Goal: Task Accomplishment & Management: Manage account settings

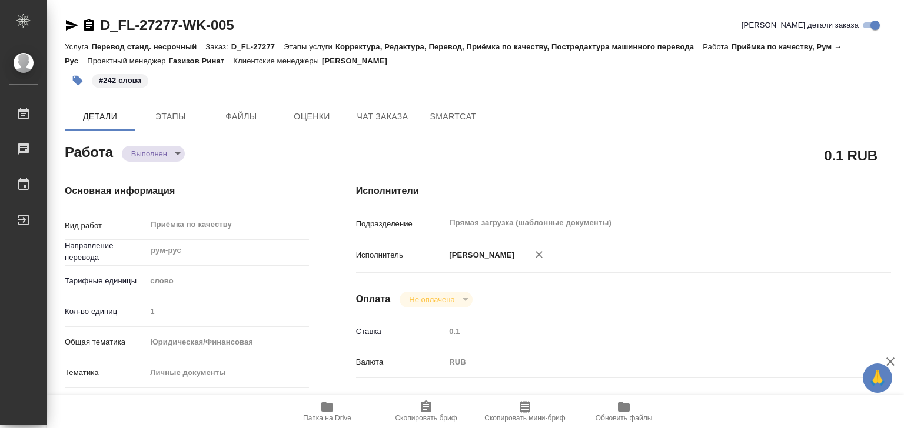
type textarea "x"
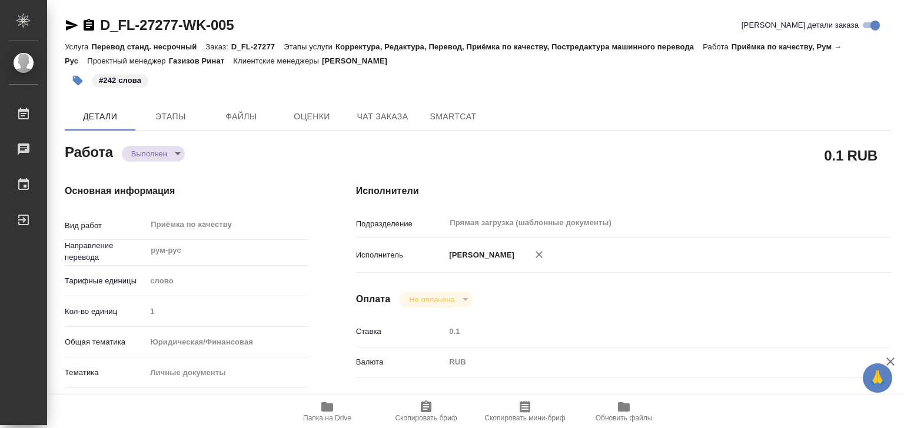
type textarea "x"
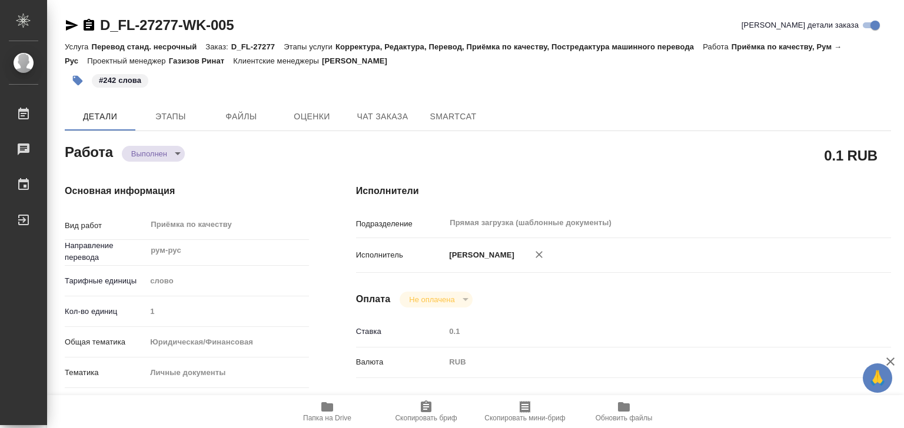
type textarea "x"
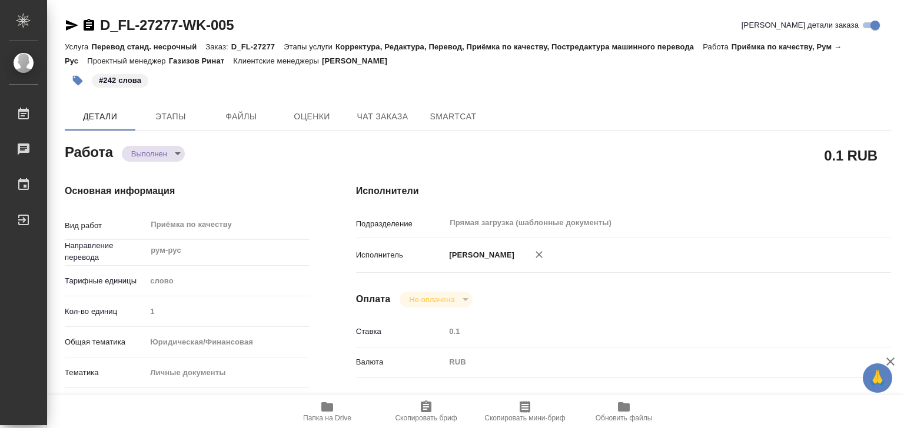
type textarea "x"
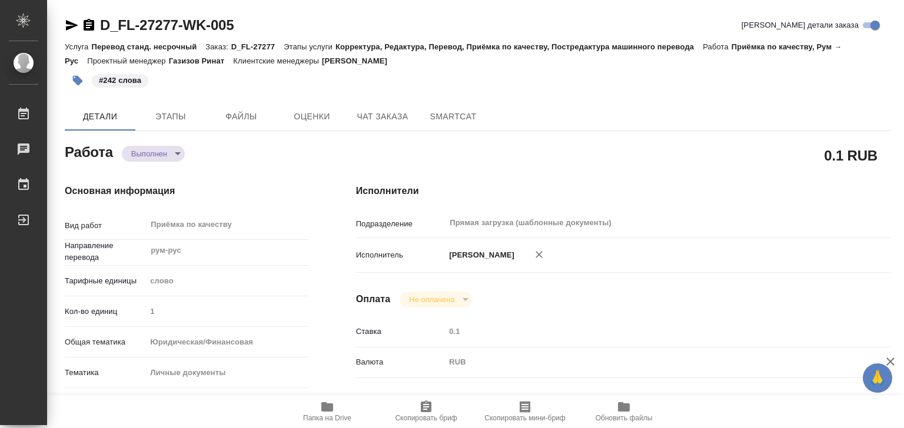
type textarea "x"
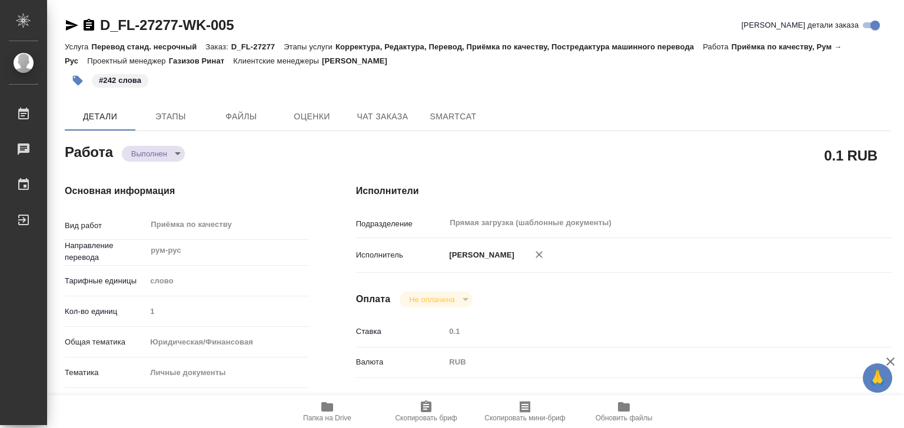
type textarea "x"
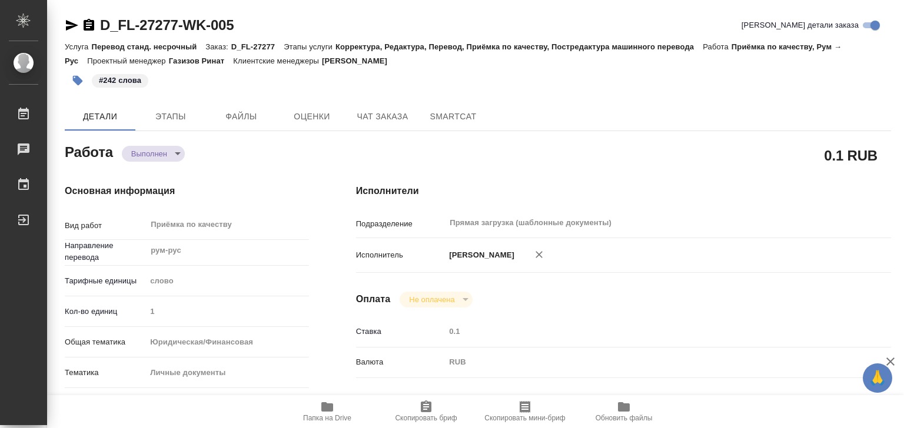
type textarea "x"
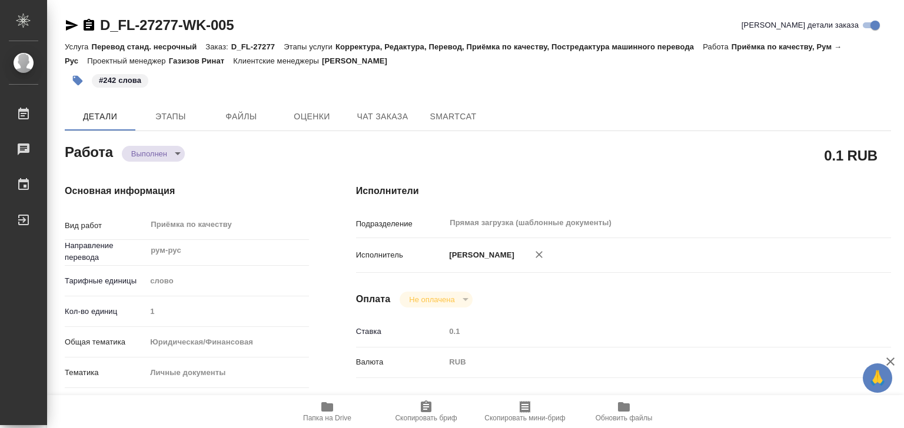
type textarea "x"
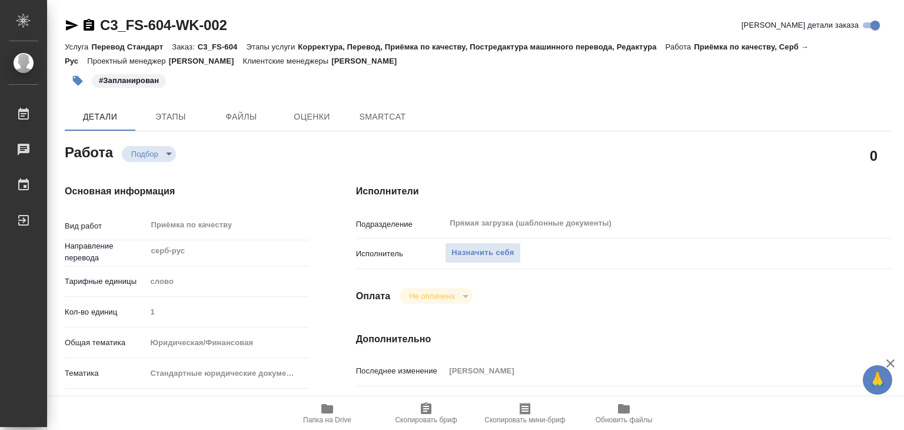
type textarea "x"
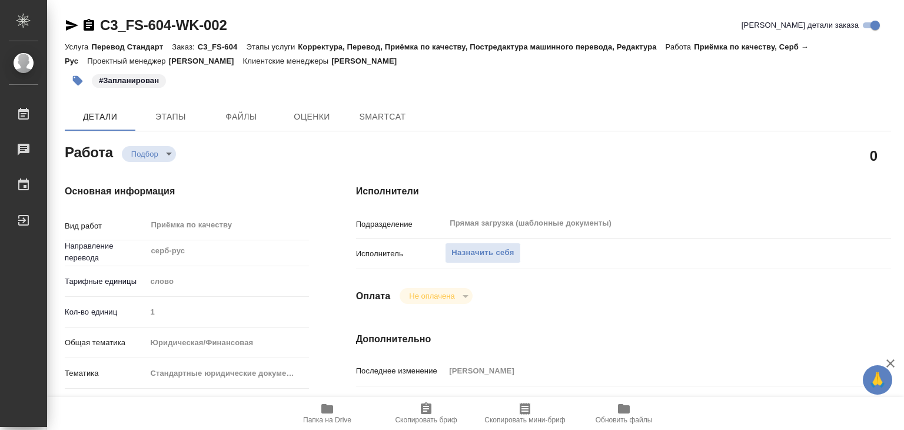
type textarea "x"
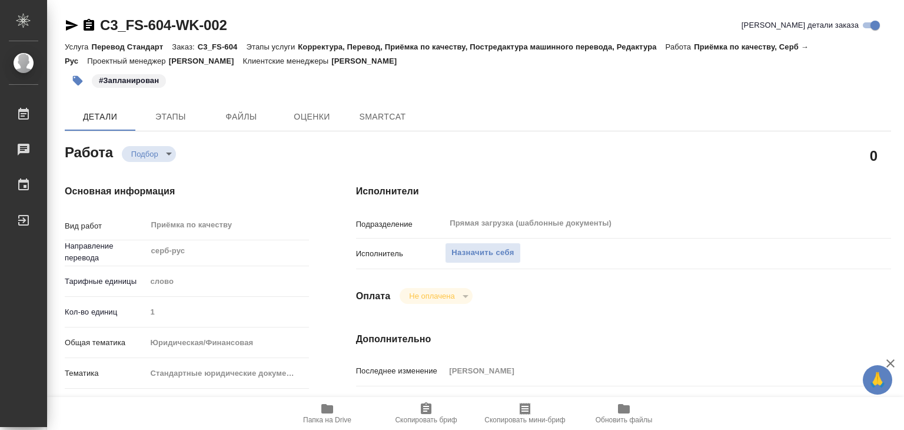
type textarea "x"
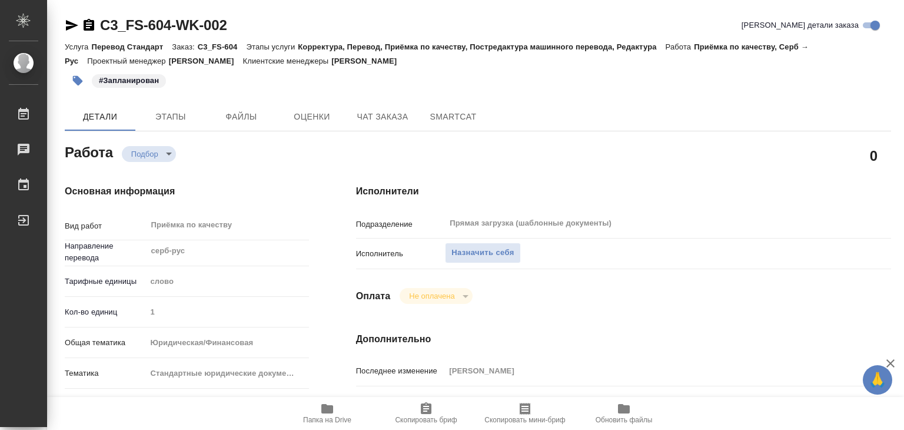
type textarea "x"
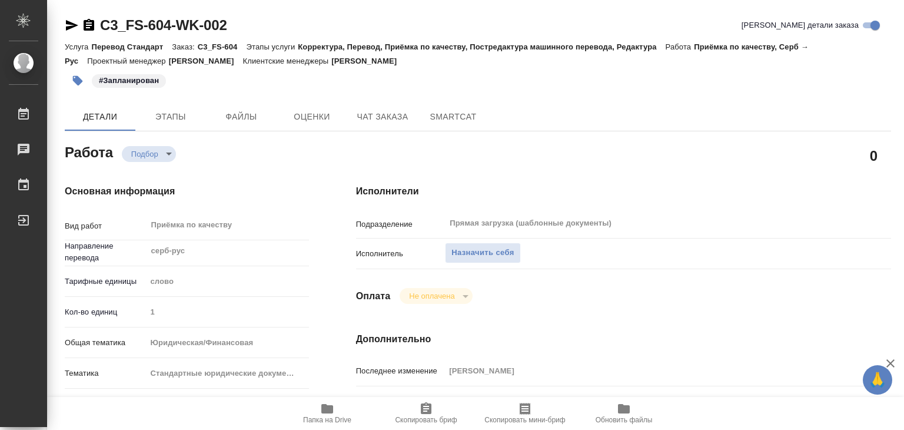
type textarea "x"
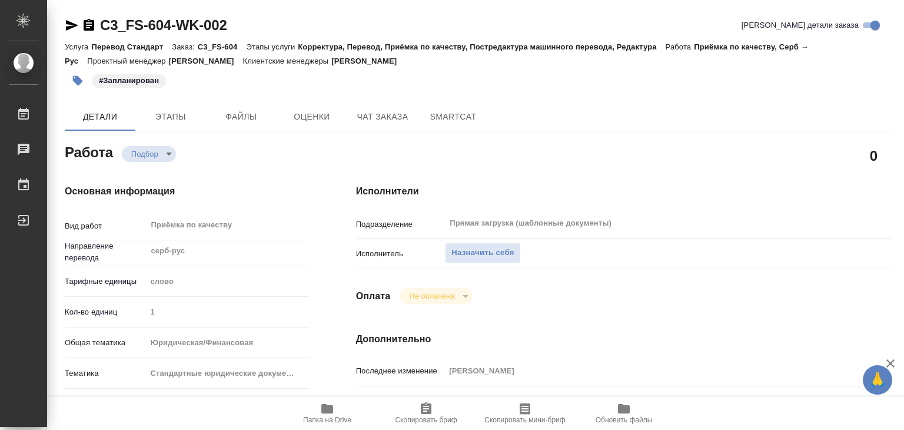
type textarea "x"
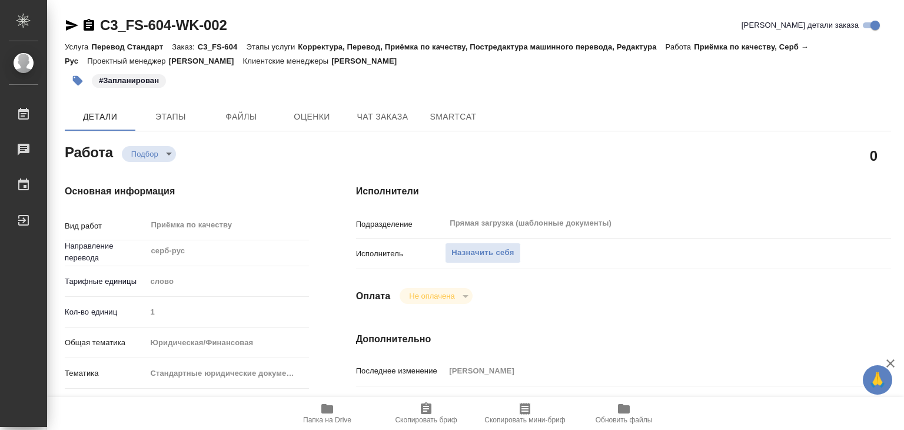
type textarea "x"
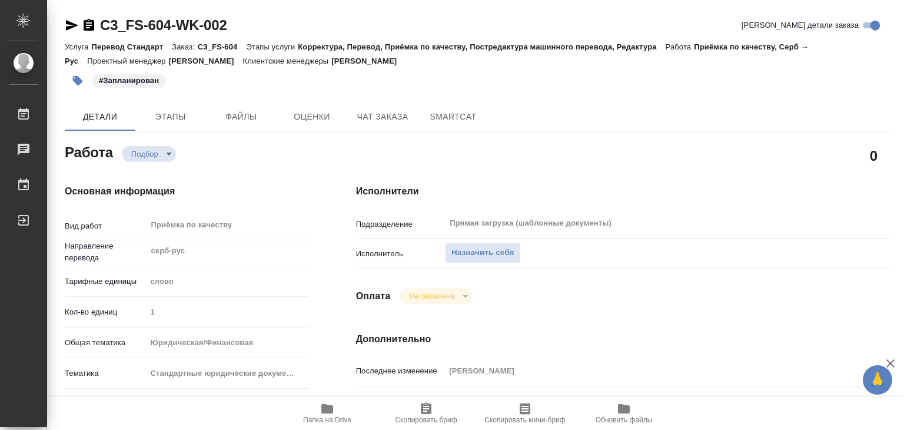
type textarea "x"
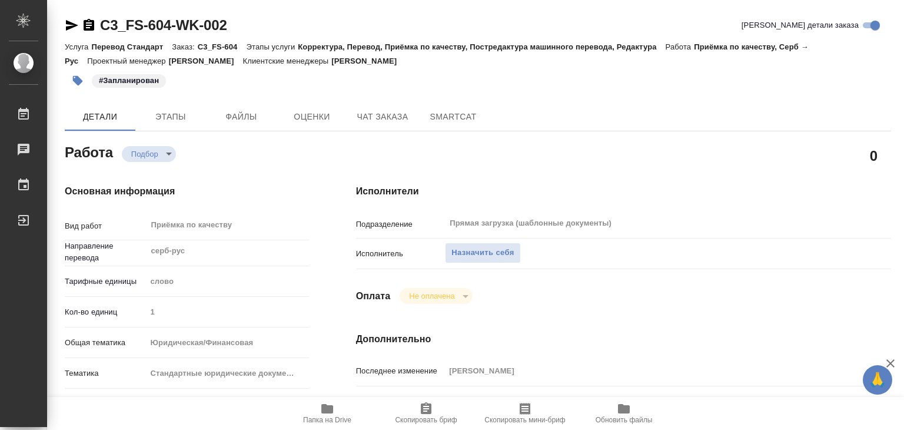
type textarea "x"
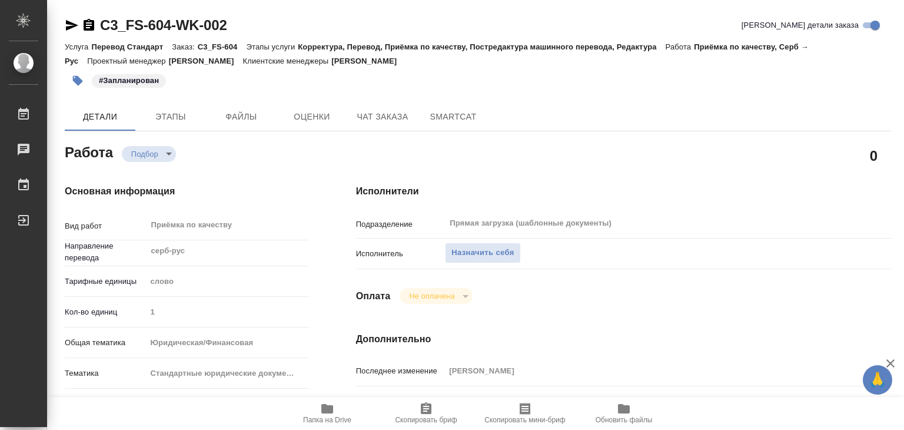
type textarea "x"
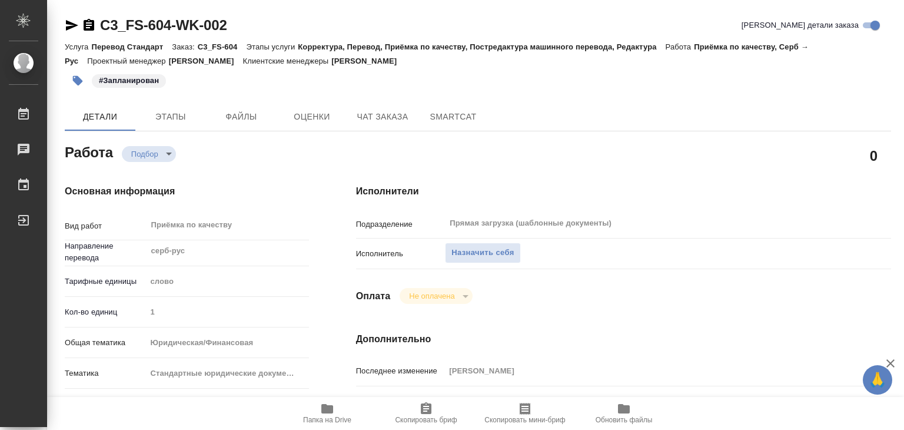
type textarea "x"
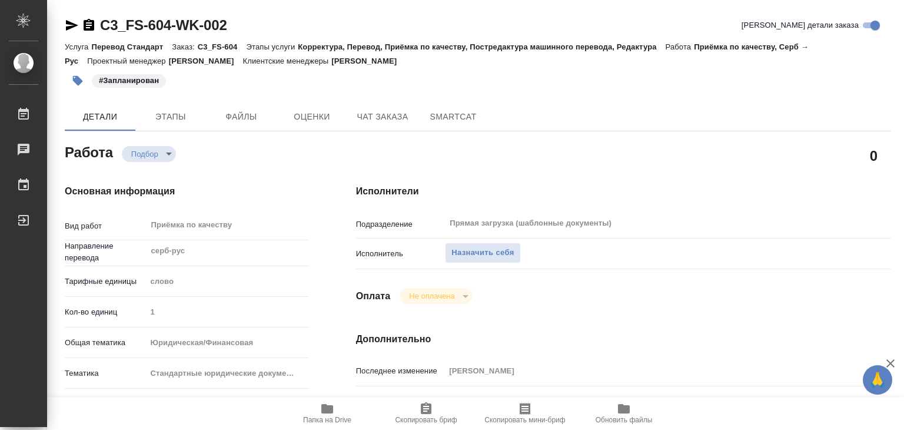
type textarea "x"
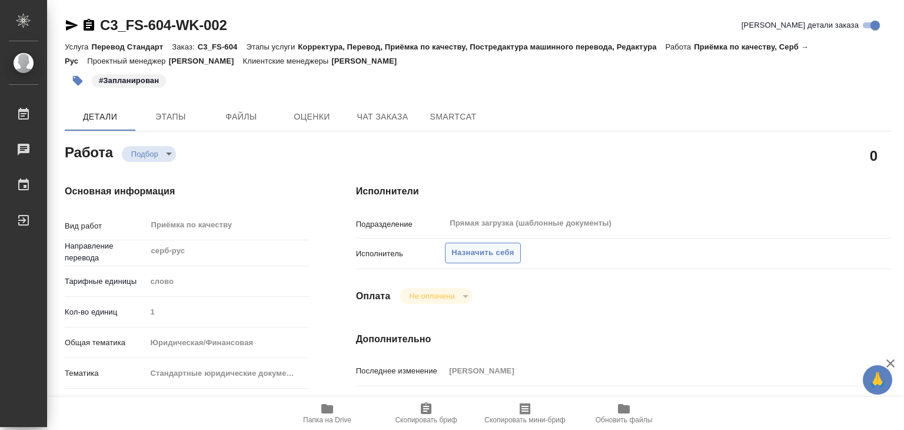
click at [483, 251] on span "Назначить себя" at bounding box center [482, 253] width 62 height 14
type textarea "x"
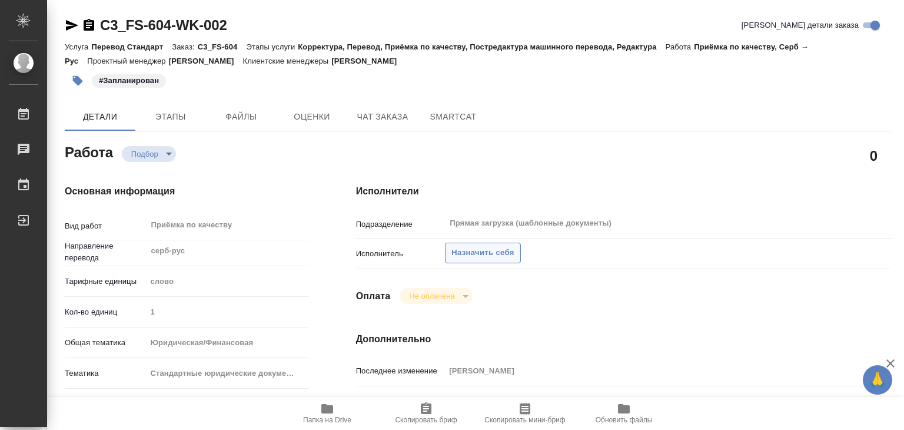
type textarea "x"
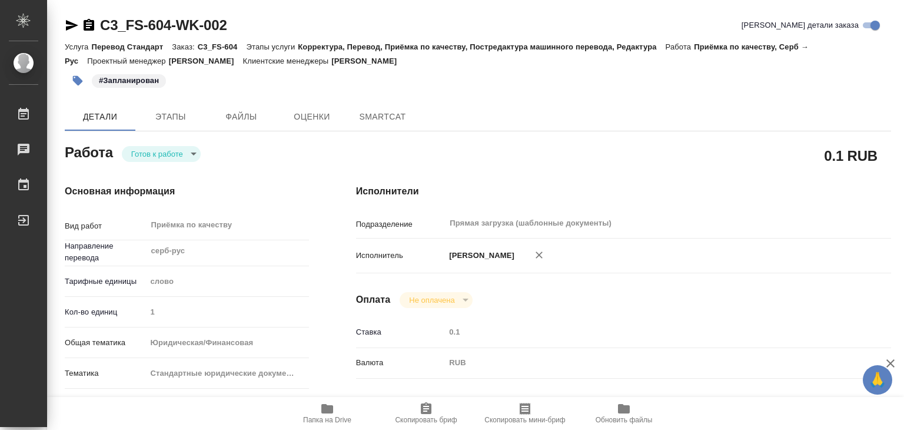
type textarea "x"
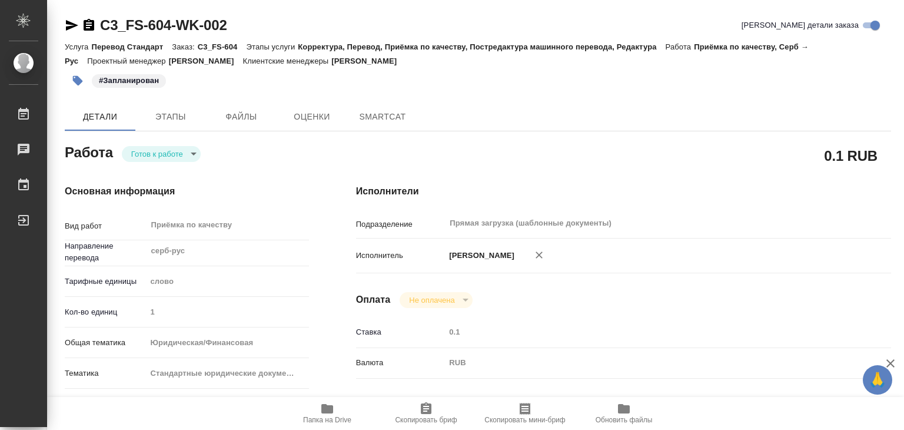
type textarea "x"
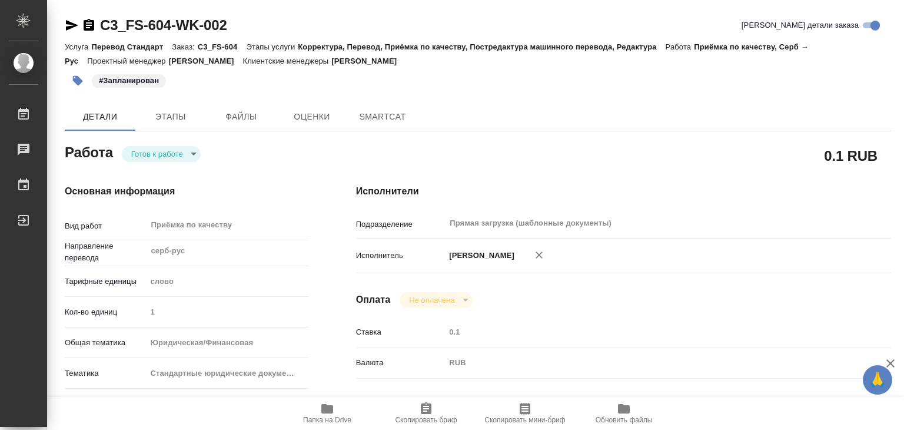
type textarea "x"
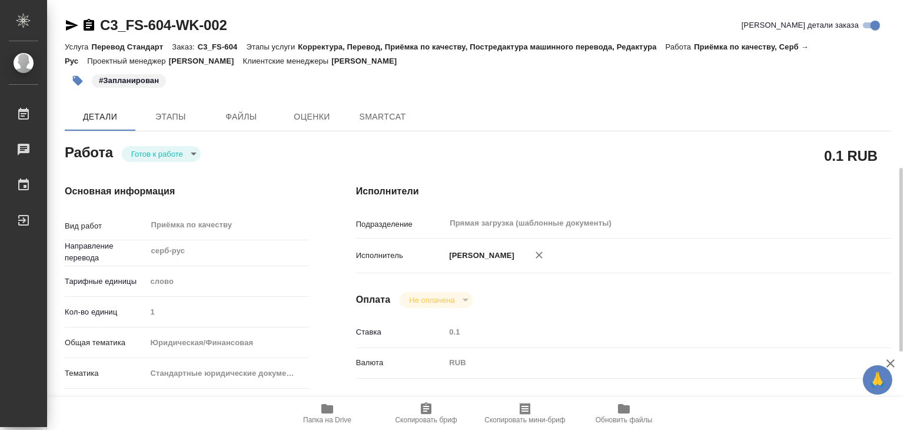
scroll to position [235, 0]
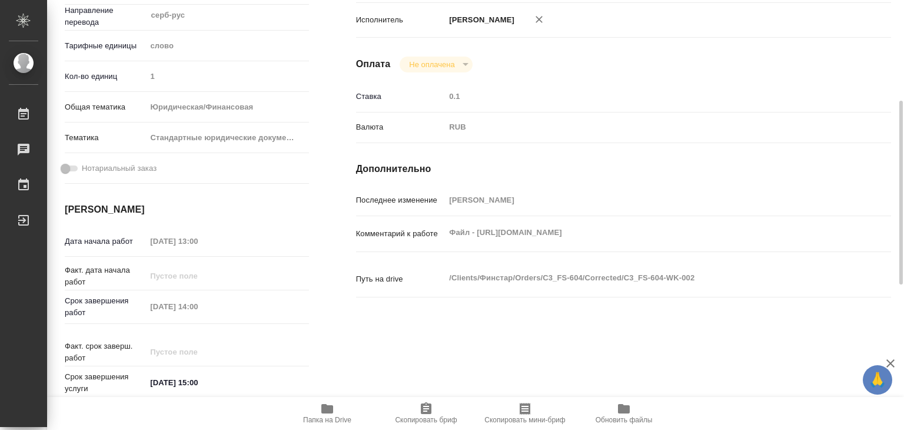
type textarea "x"
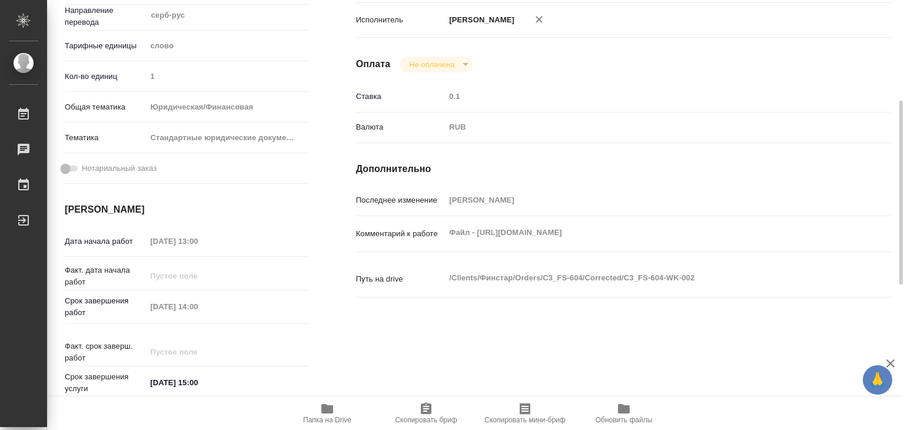
type textarea "x"
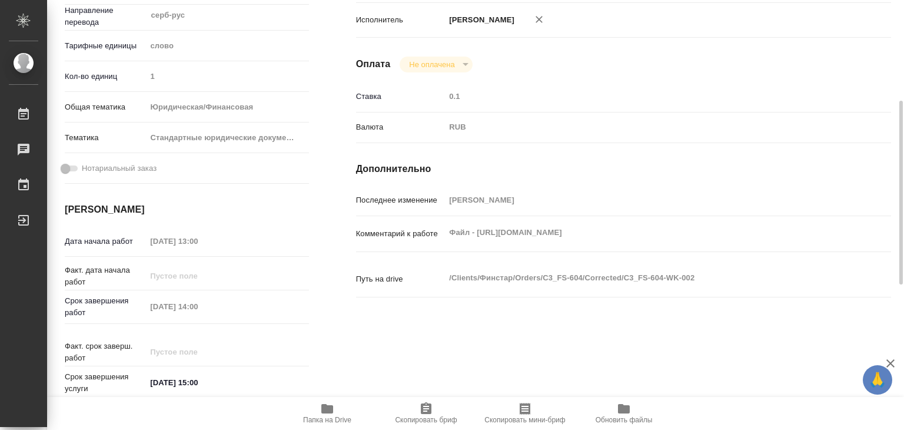
type textarea "x"
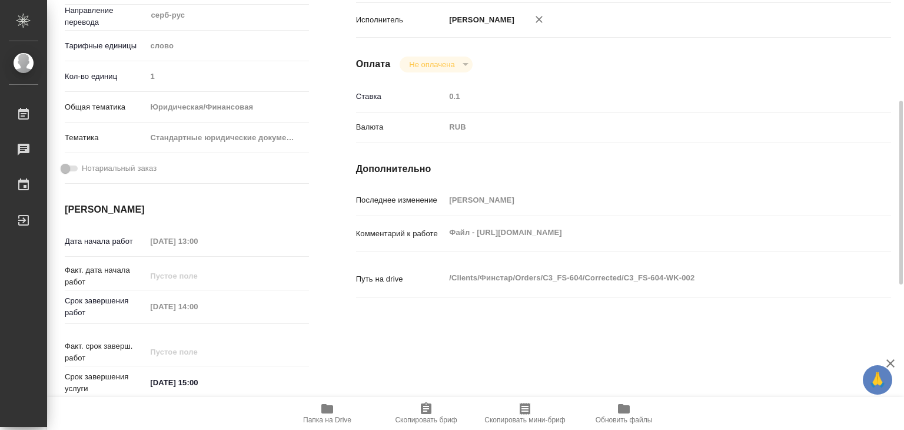
click at [242, 177] on div "Нотариальный заказ" at bounding box center [187, 168] width 244 height 21
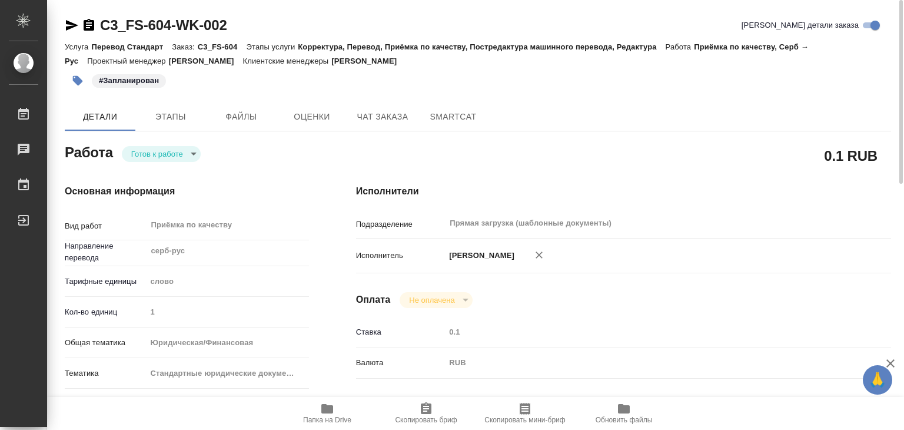
click at [174, 163] on div "Основная информация Вид работ Приёмка по качеству x ​ Направление перевода серб…" at bounding box center [186, 412] width 291 height 503
click at [176, 157] on body "🙏 .cls-1 fill:#fff; AWATERA Alilekova [PERSON_NAME] Работы 0 Чаты График Выйти …" at bounding box center [452, 215] width 904 height 430
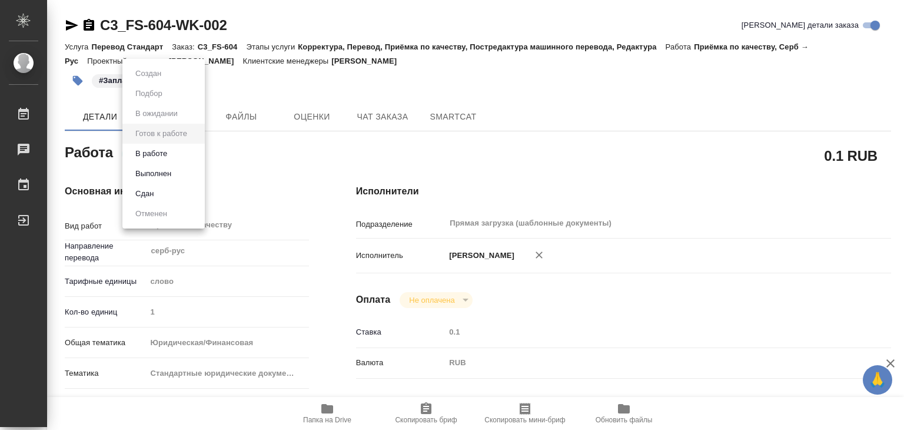
click at [184, 156] on li "В работе" at bounding box center [163, 154] width 82 height 20
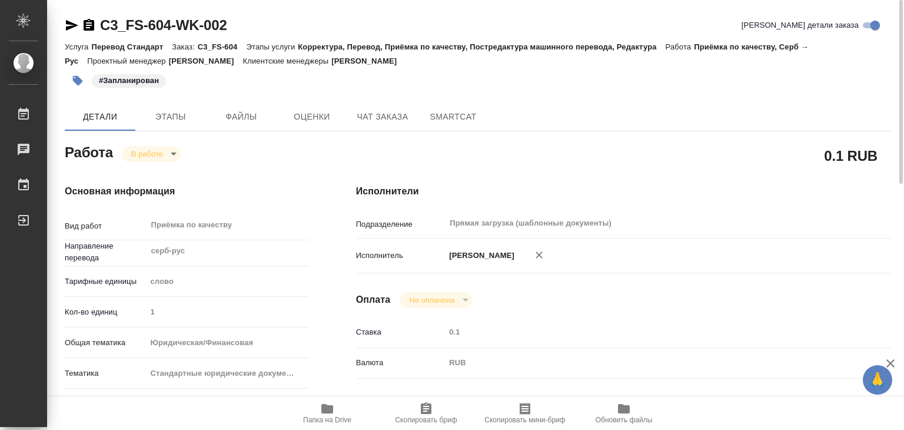
type textarea "x"
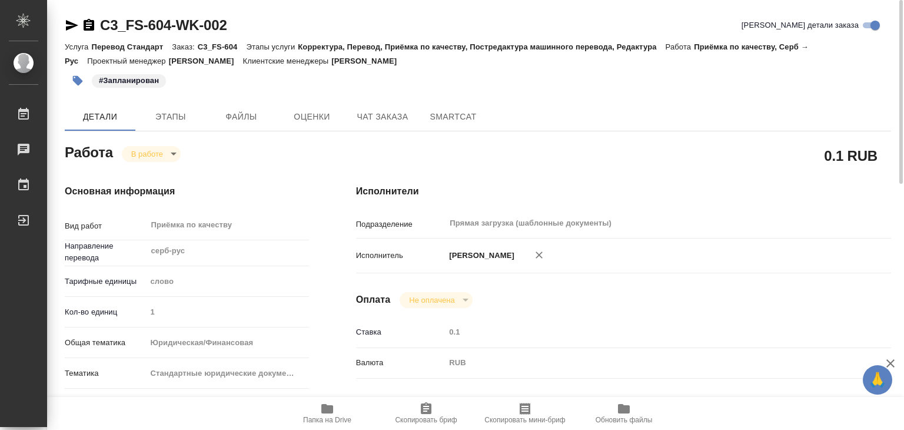
type textarea "x"
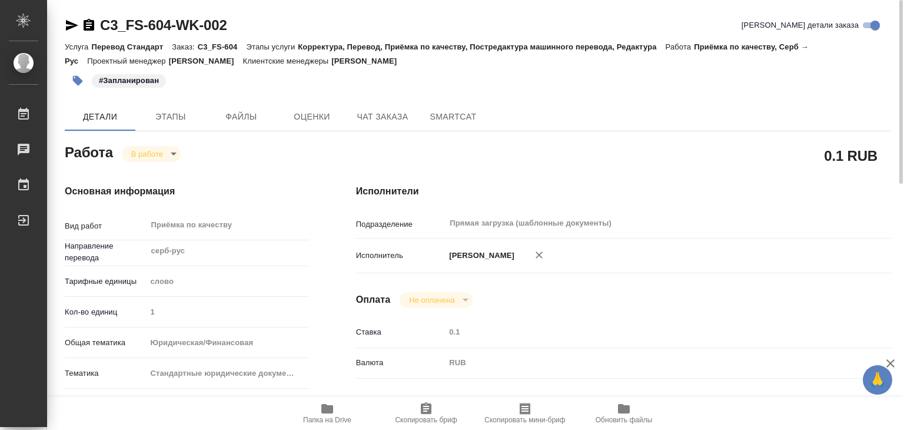
type textarea "x"
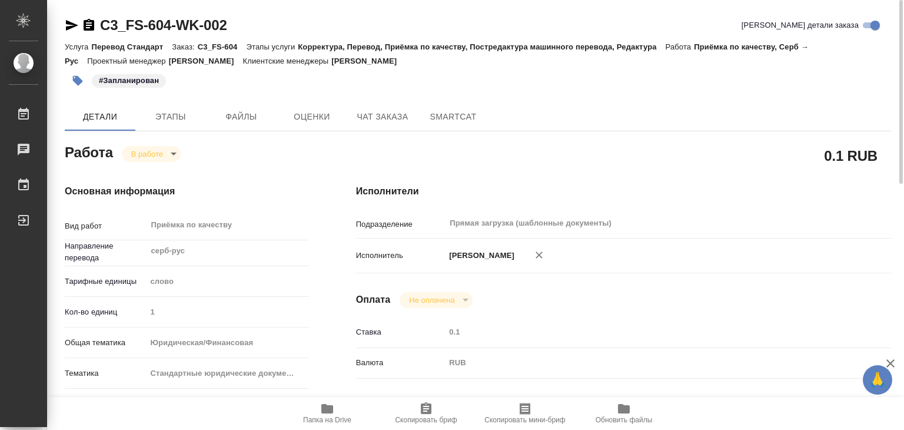
type textarea "x"
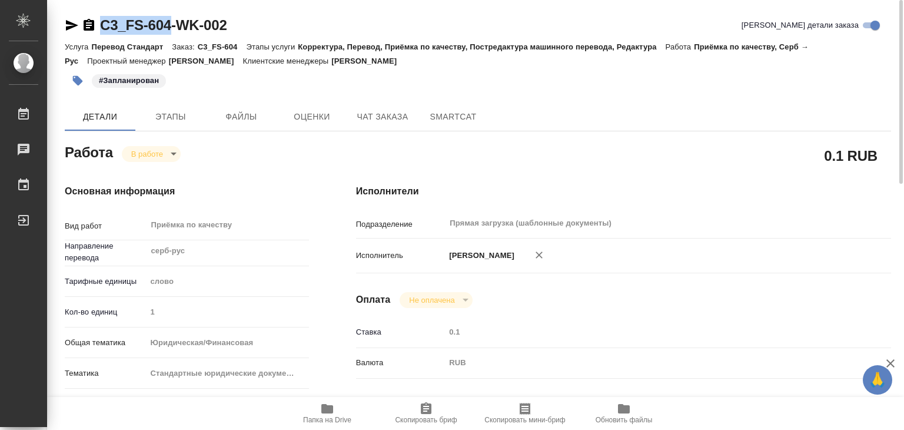
drag, startPoint x: 95, startPoint y: 11, endPoint x: 177, endPoint y: 26, distance: 83.2
copy link "C3_FS-604"
click at [334, 412] on icon "button" at bounding box center [327, 408] width 14 height 14
